Goal: Contribute content: Add original content to the website for others to see

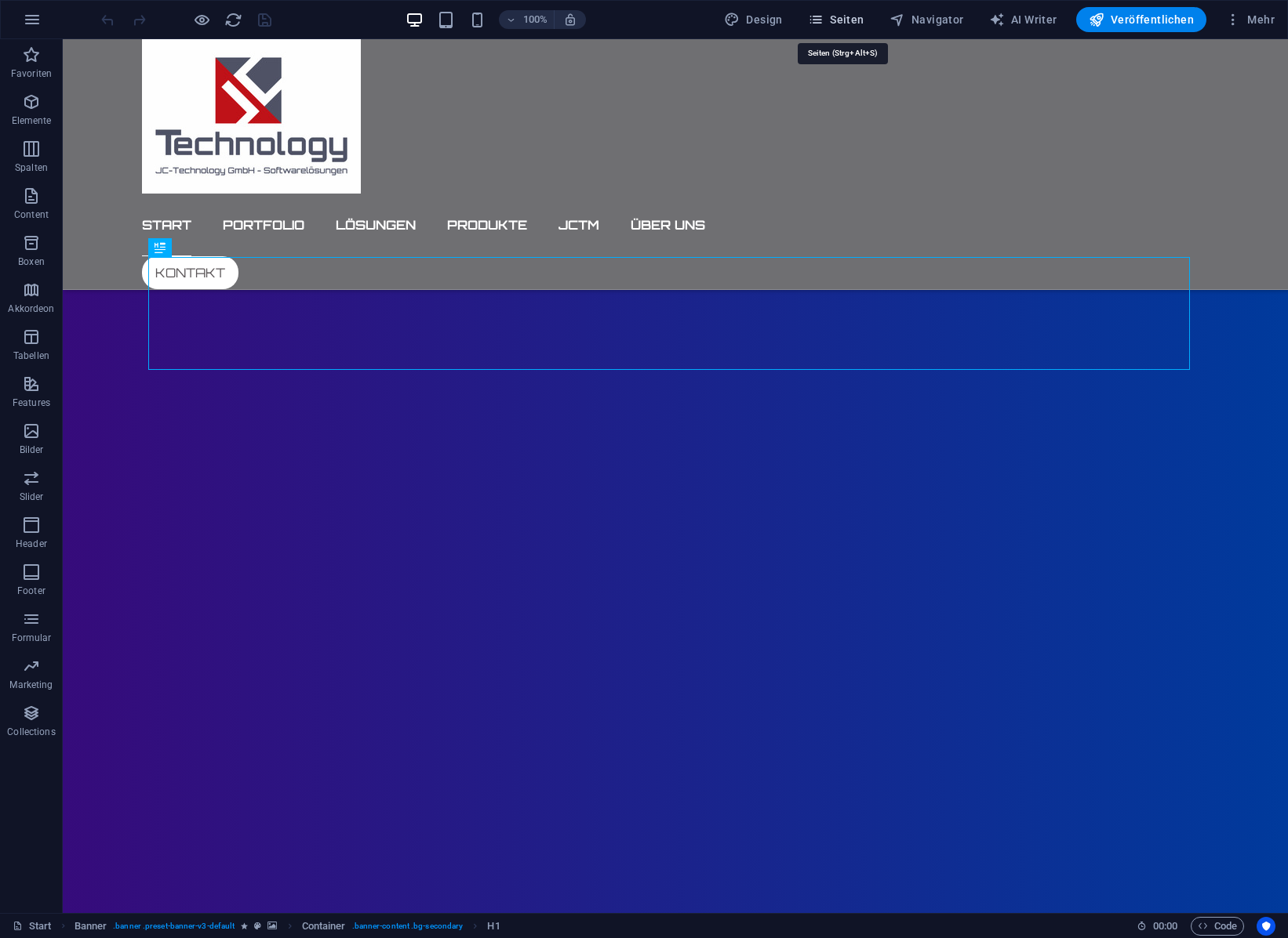
click at [848, 15] on span "Seiten" at bounding box center [836, 19] width 56 height 15
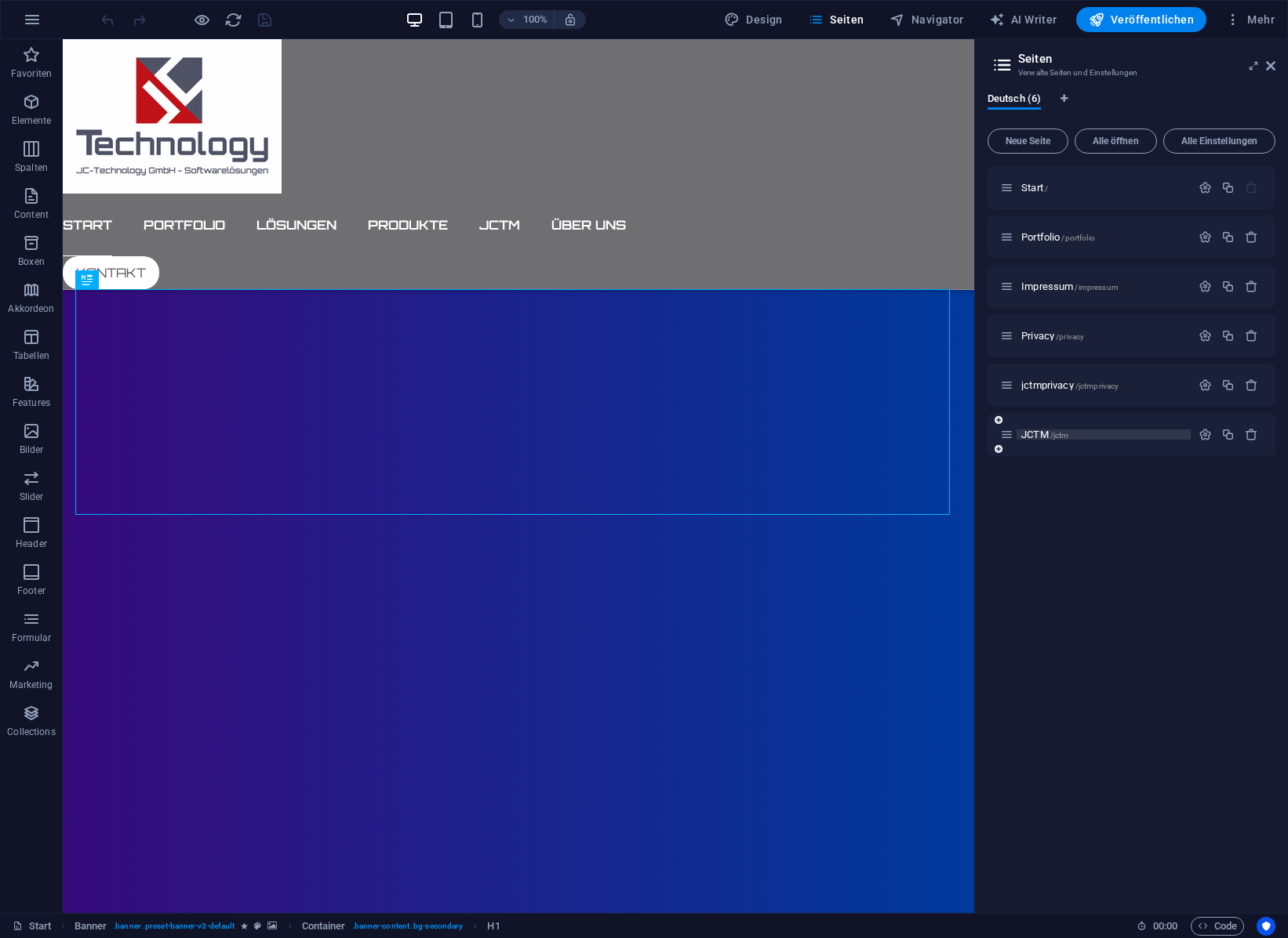
click at [1040, 432] on span "JCTM /jctm" at bounding box center [1044, 435] width 47 height 12
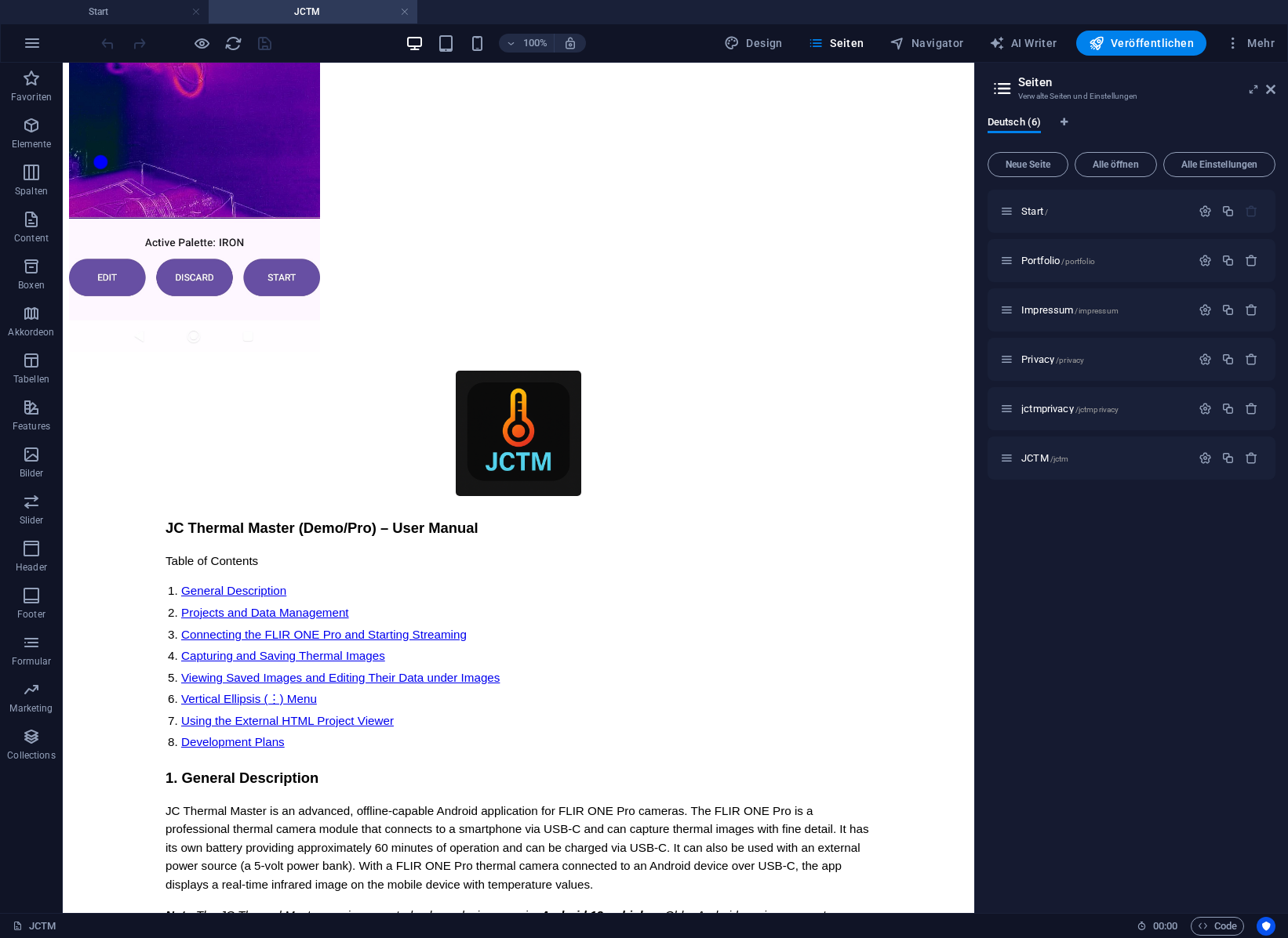
scroll to position [7041, 0]
click at [130, 526] on icon at bounding box center [128, 525] width 9 height 16
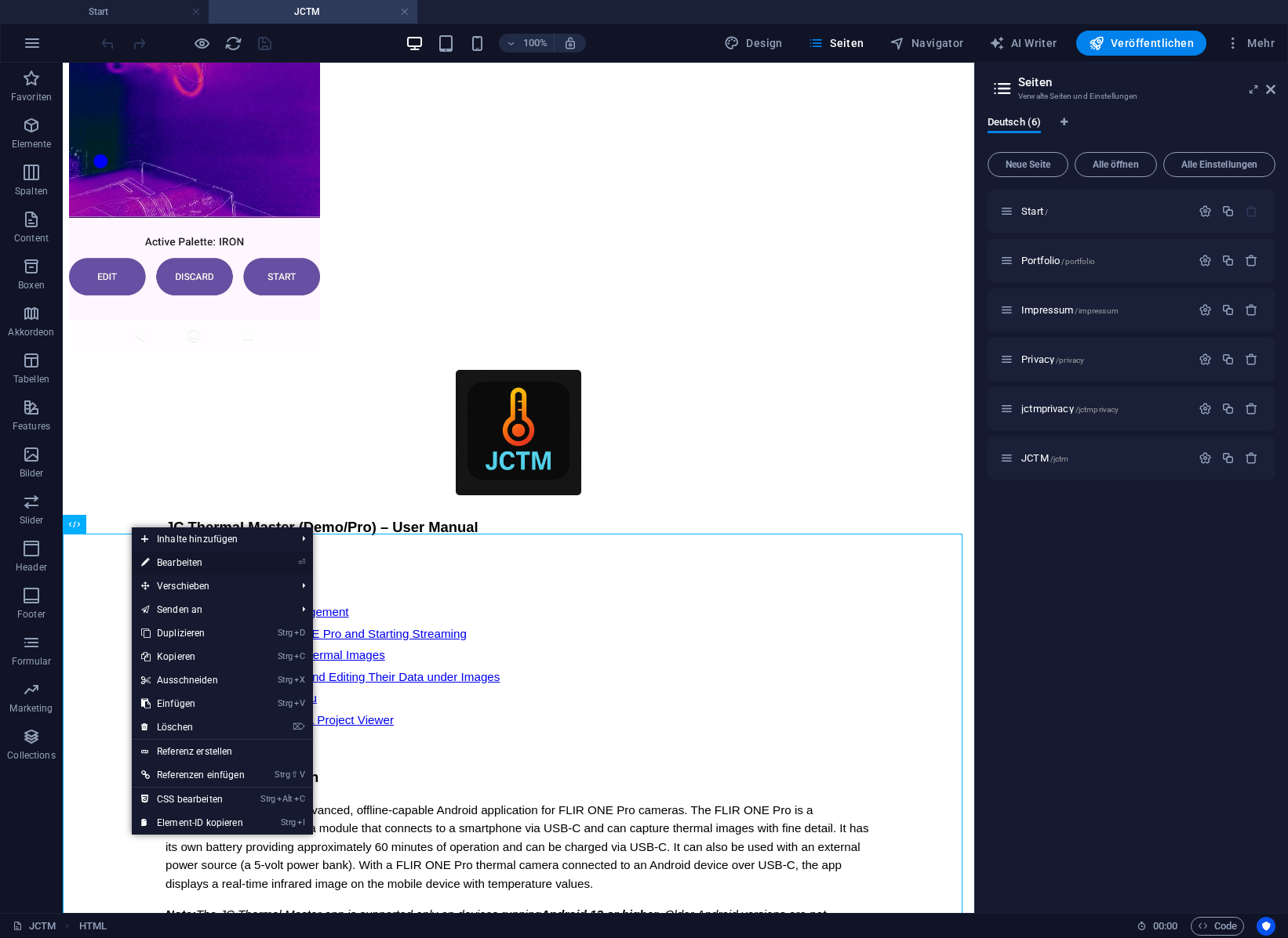
click at [168, 562] on link "⏎ Bearbeiten" at bounding box center [193, 562] width 122 height 23
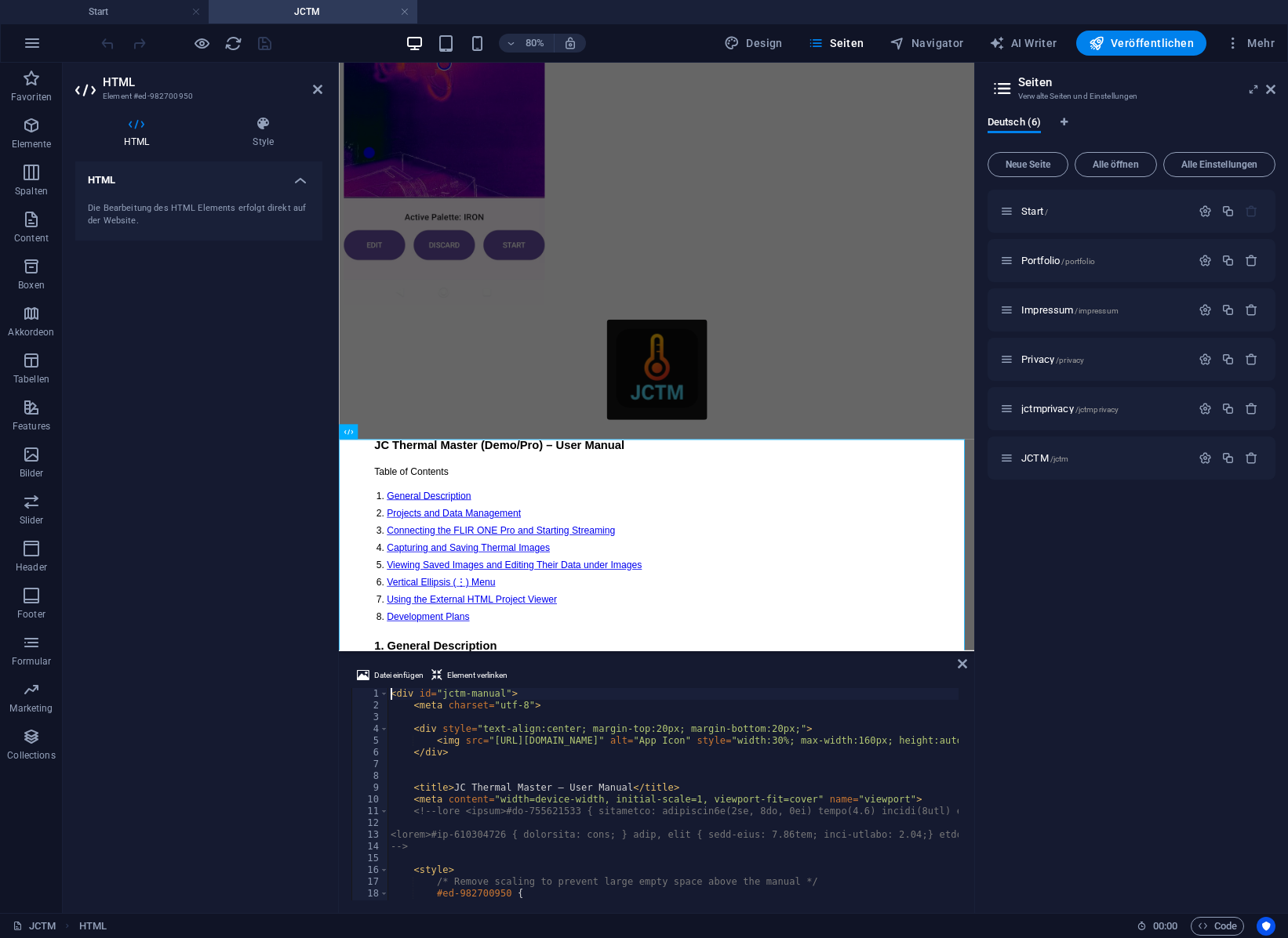
scroll to position [7091, 0]
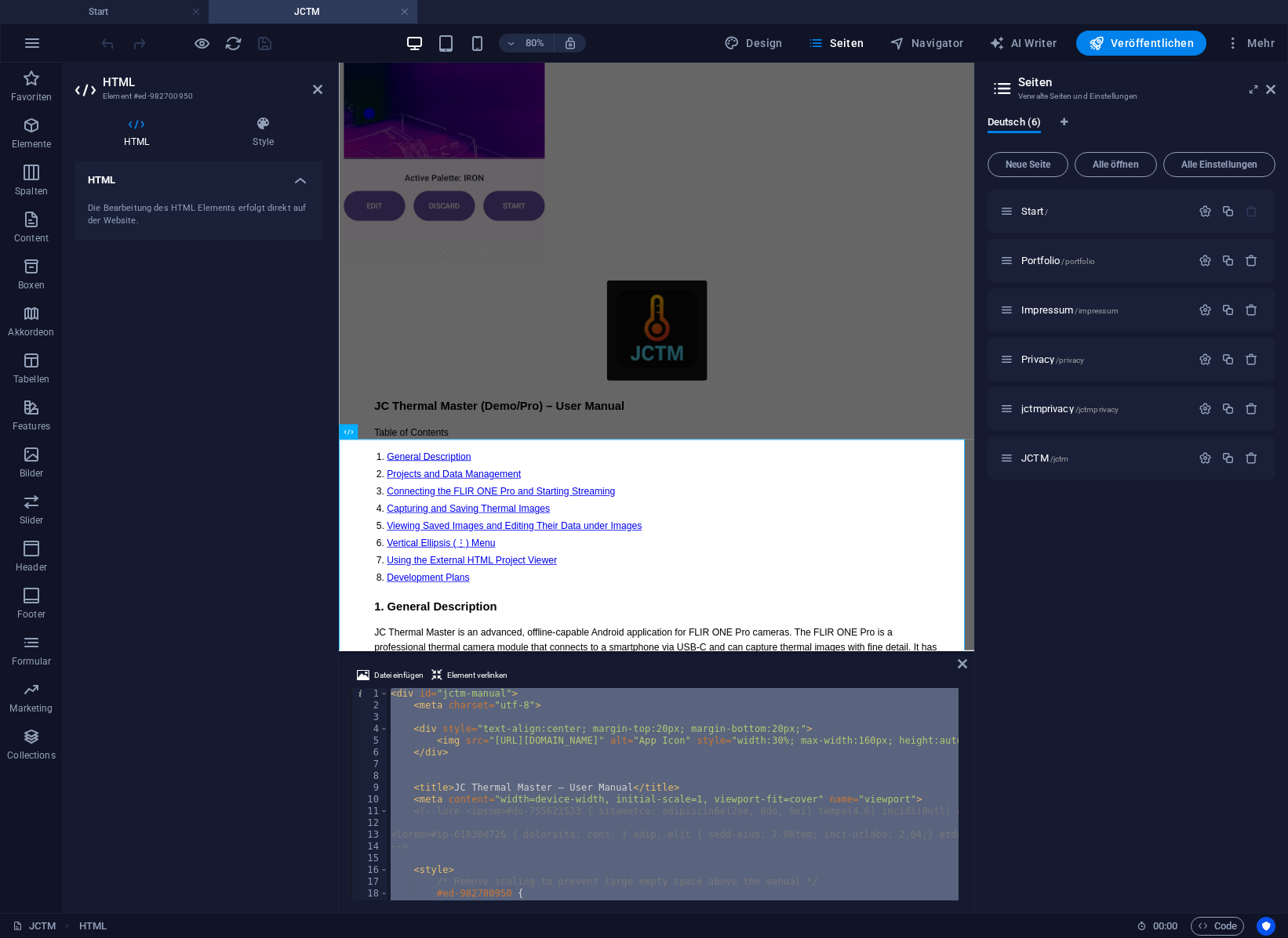
type textarea "</div>"
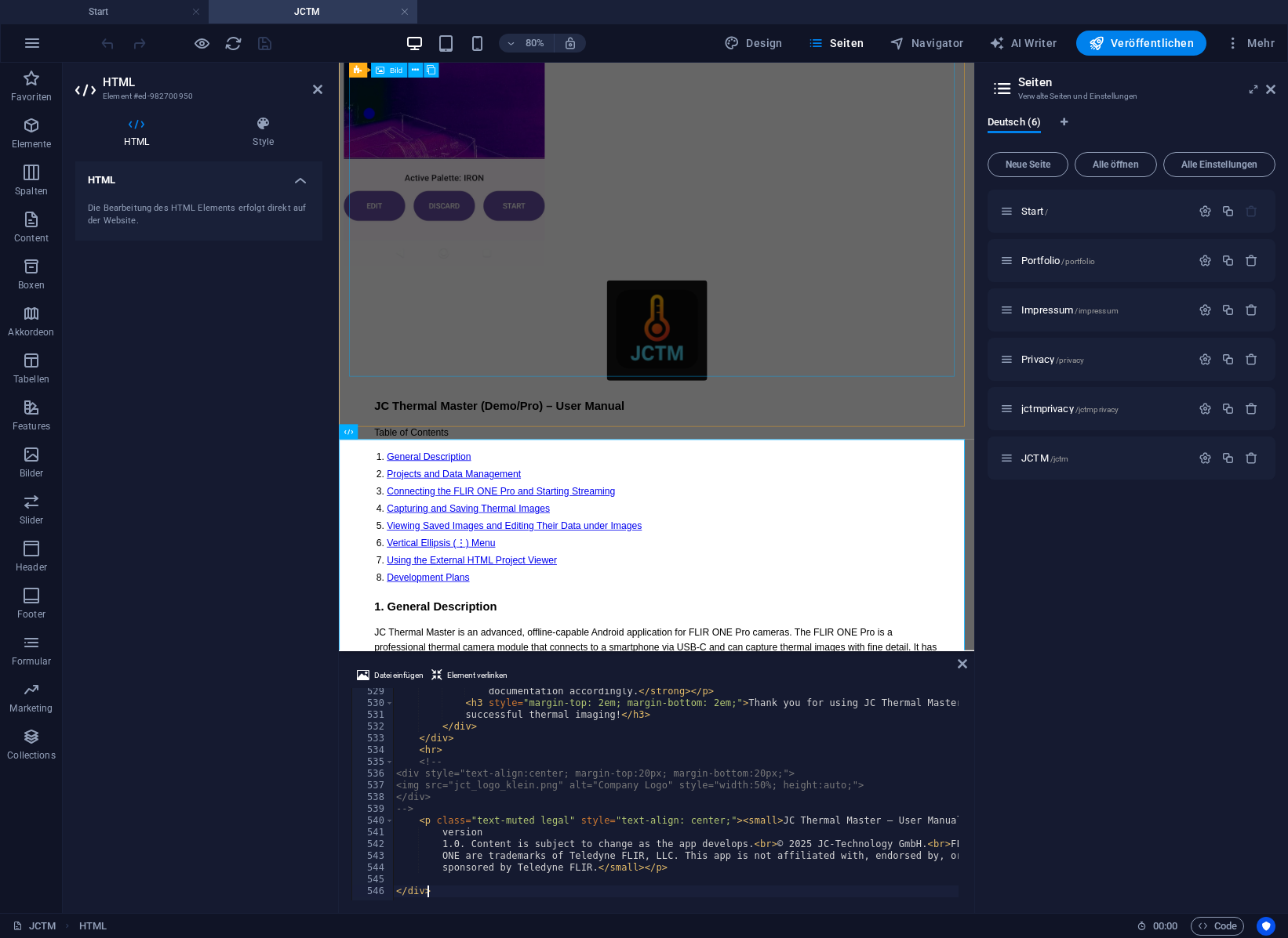
click at [808, 319] on figure at bounding box center [735, 39] width 782 height 560
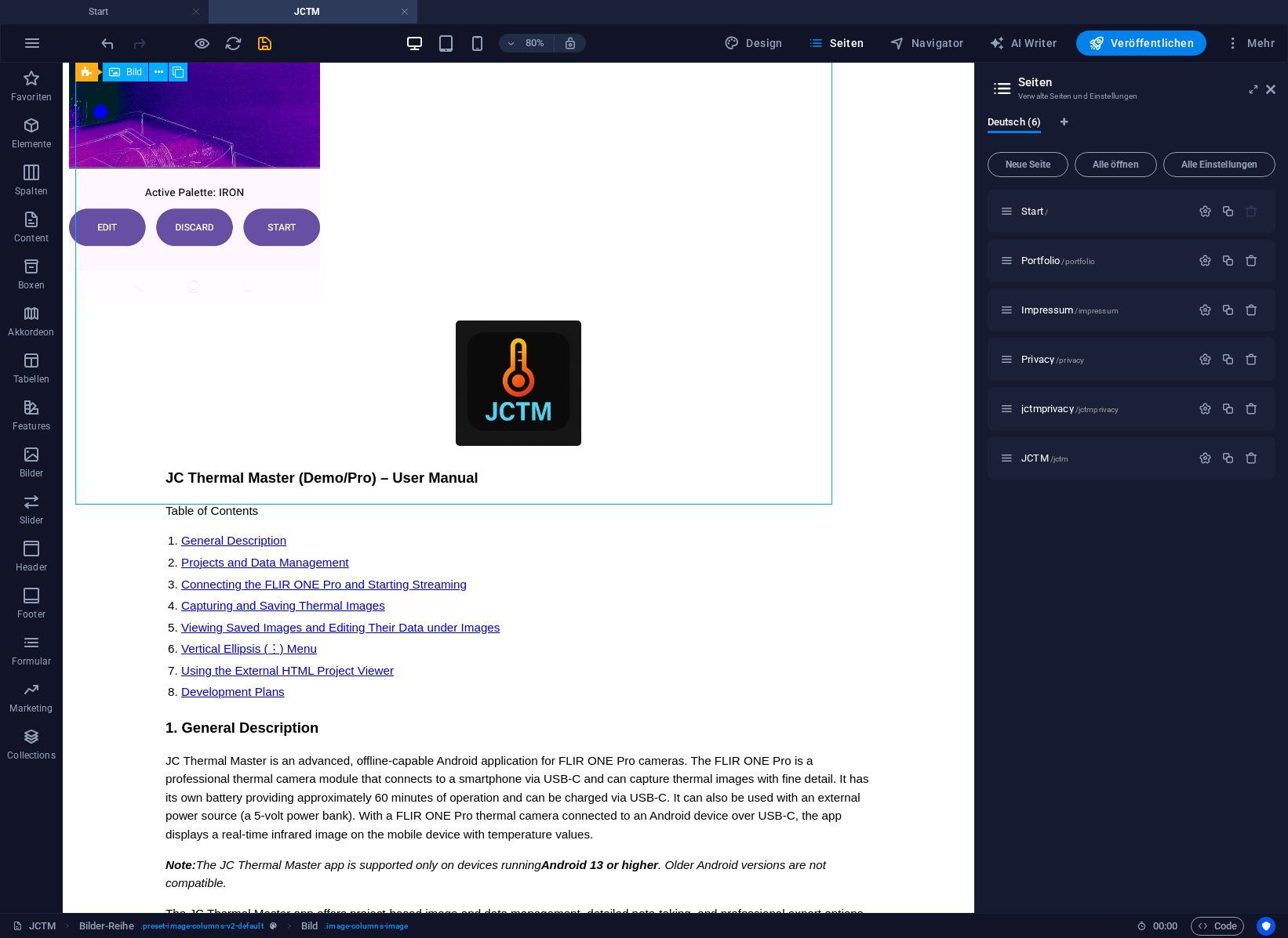
scroll to position [7041, 0]
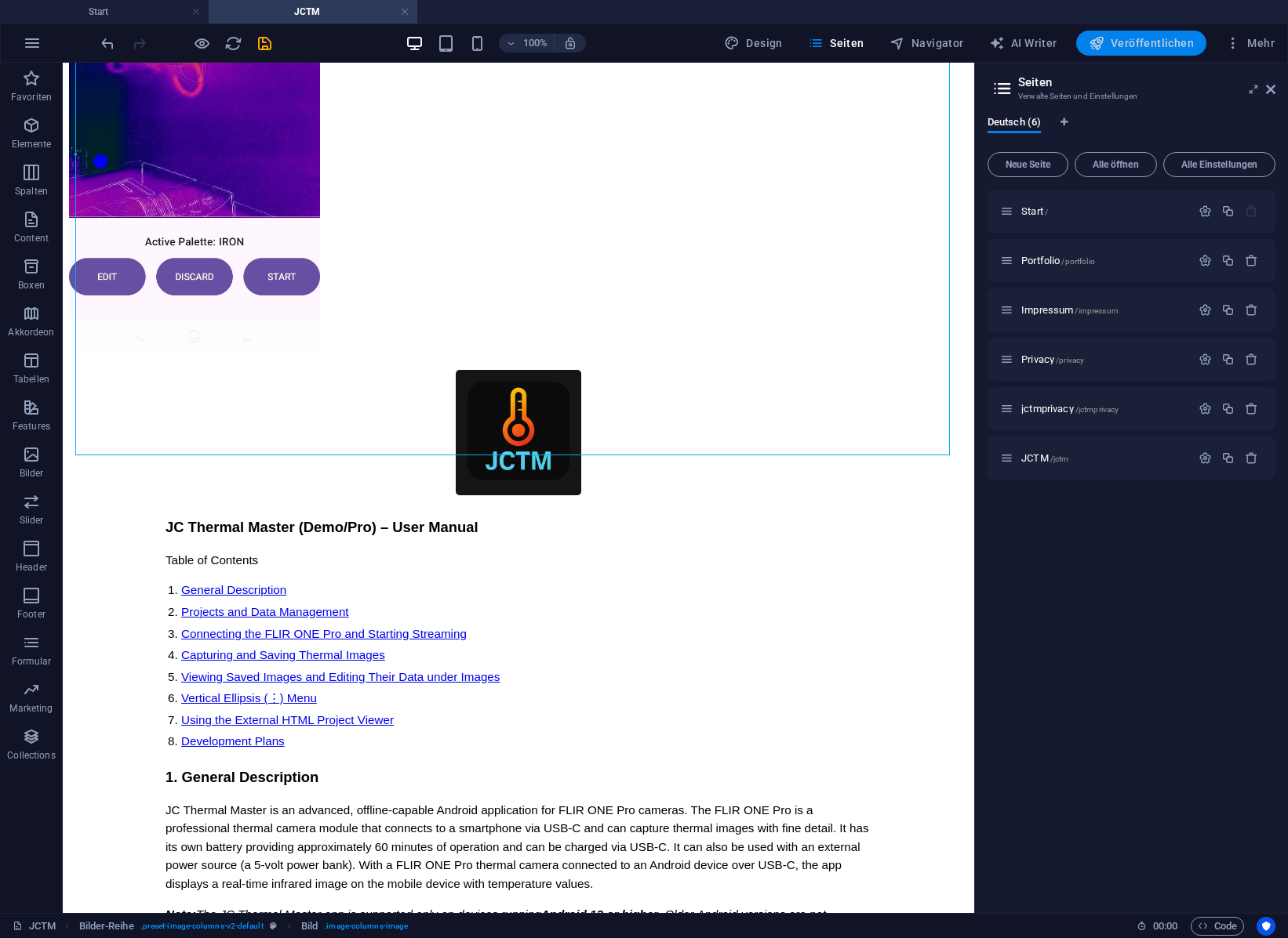
click at [1150, 42] on span "Veröffentlichen" at bounding box center [1141, 43] width 106 height 15
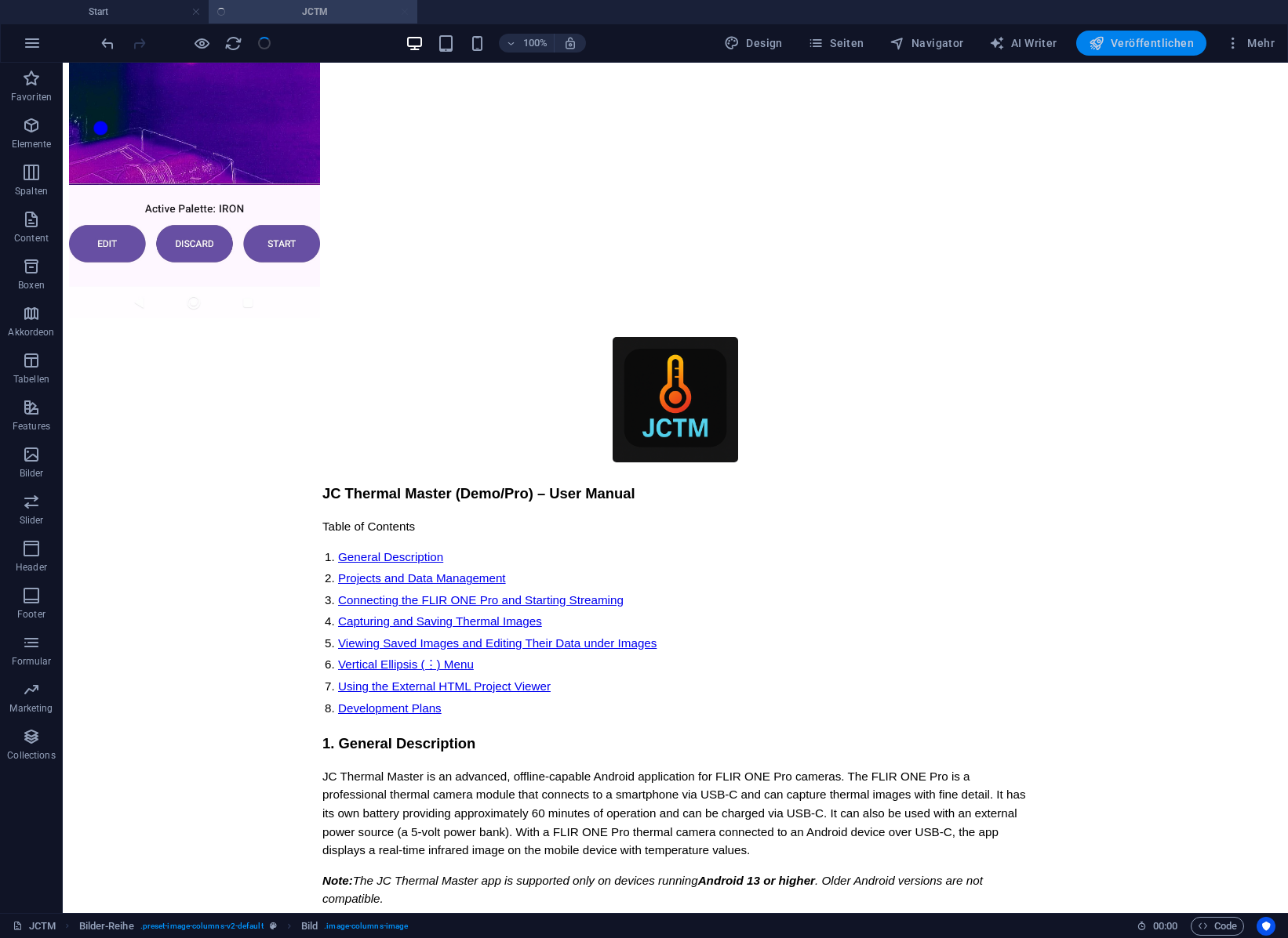
scroll to position [6988, 0]
